Goal: Check status: Check status

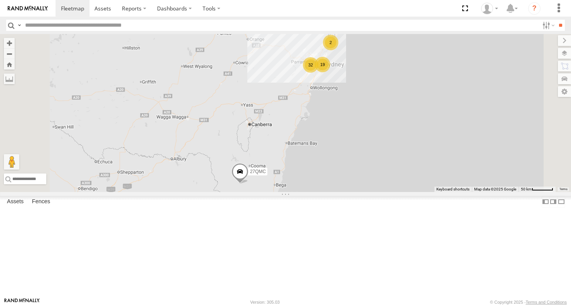
click at [0, 0] on span "Asset" at bounding box center [0, 0] width 0 height 0
click at [0, 0] on div "01 [PERSON_NAME]" at bounding box center [0, 0] width 0 height 0
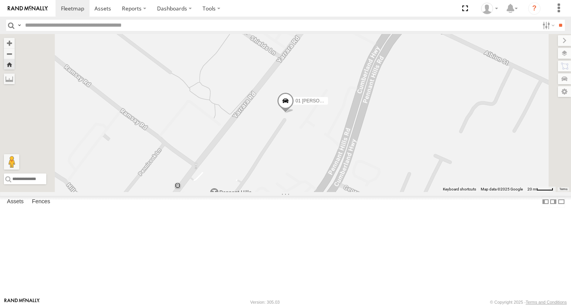
click at [294, 113] on span at bounding box center [285, 102] width 17 height 21
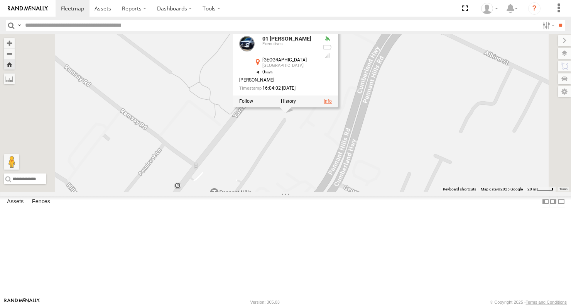
click at [332, 104] on link at bounding box center [328, 100] width 8 height 5
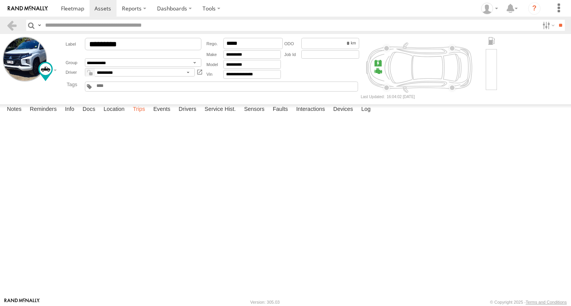
click at [142, 115] on label "Trips" at bounding box center [139, 109] width 20 height 11
click at [0, 0] on div "[STREET_ADDRESS]" at bounding box center [0, 0] width 0 height 0
